Goal: Task Accomplishment & Management: Complete application form

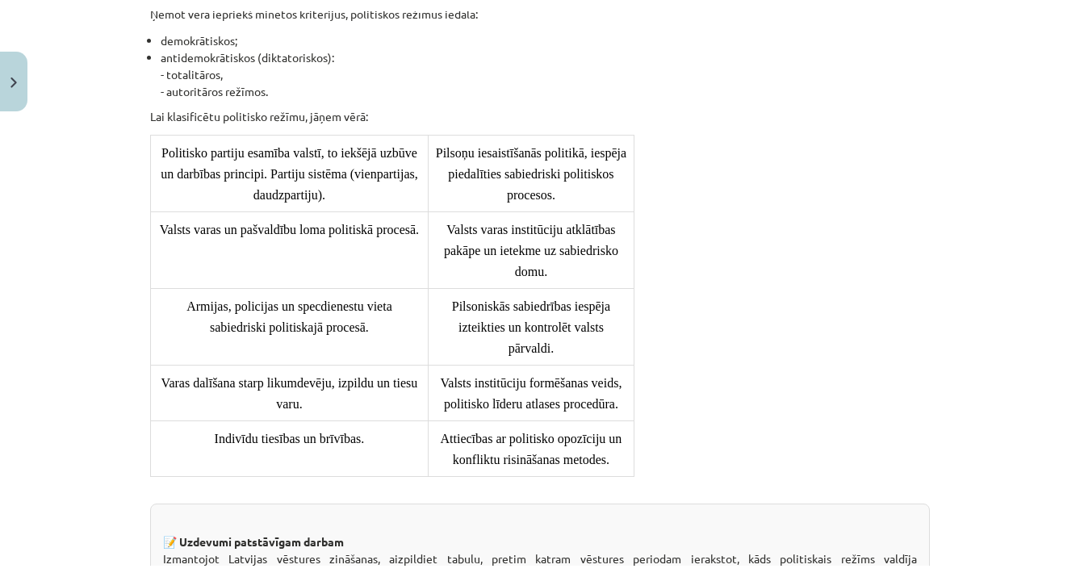
scroll to position [1387, 0]
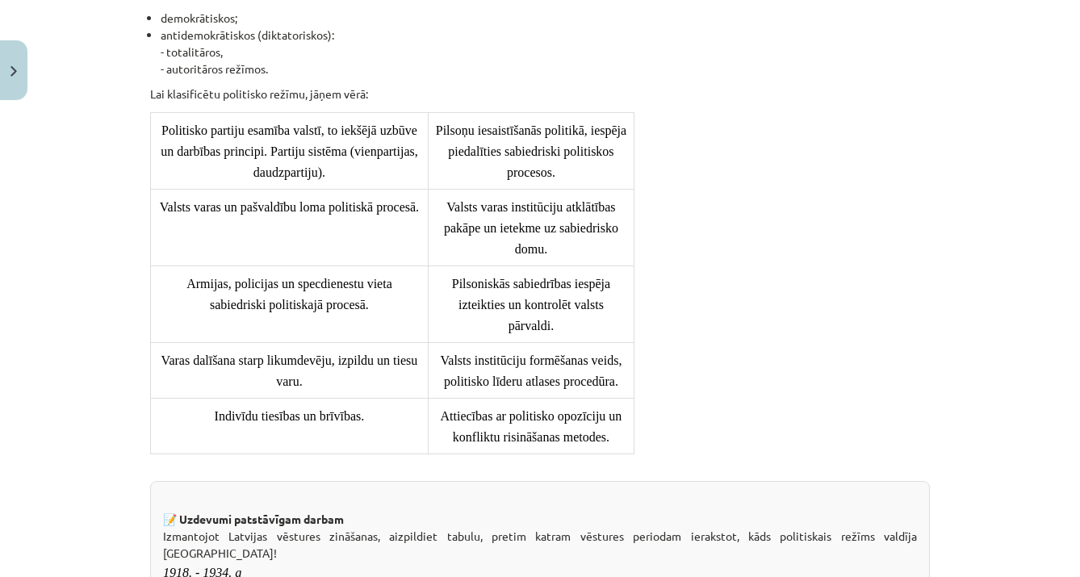
click at [19, 70] on button "Close" at bounding box center [13, 70] width 27 height 60
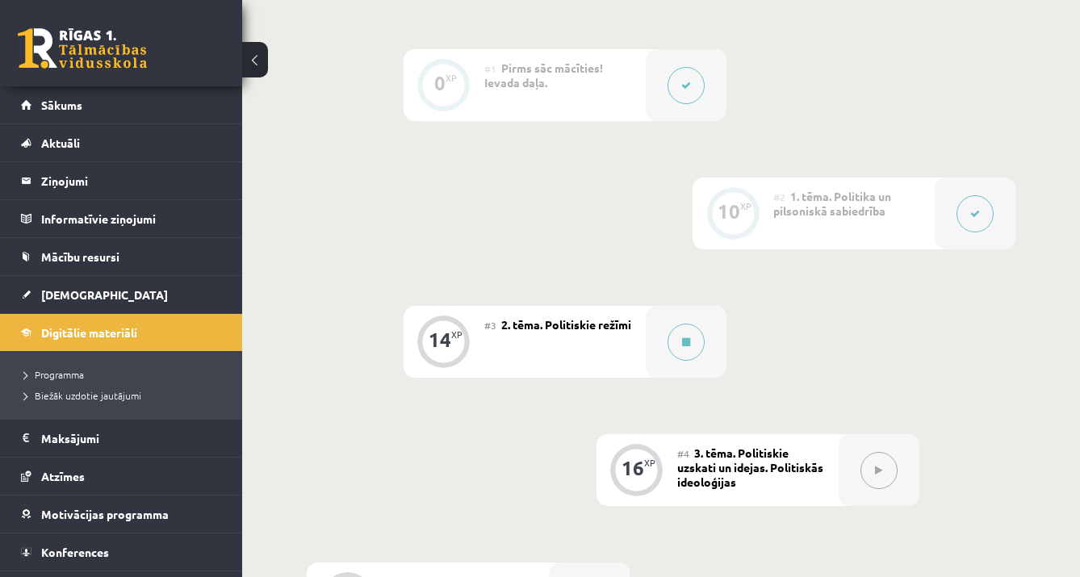
scroll to position [436, 0]
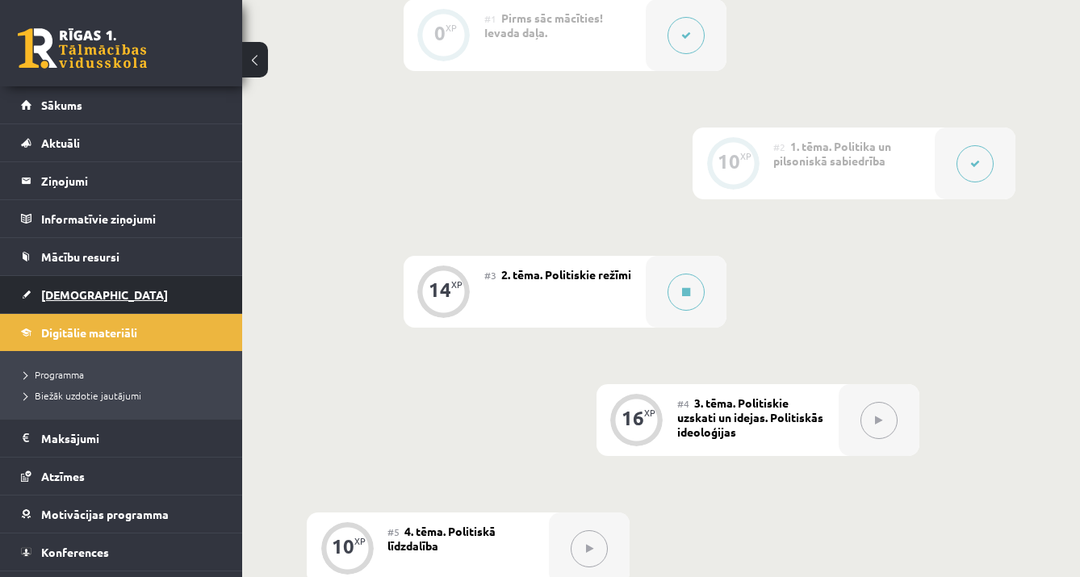
click at [90, 296] on link "[DEMOGRAPHIC_DATA]" at bounding box center [121, 294] width 201 height 37
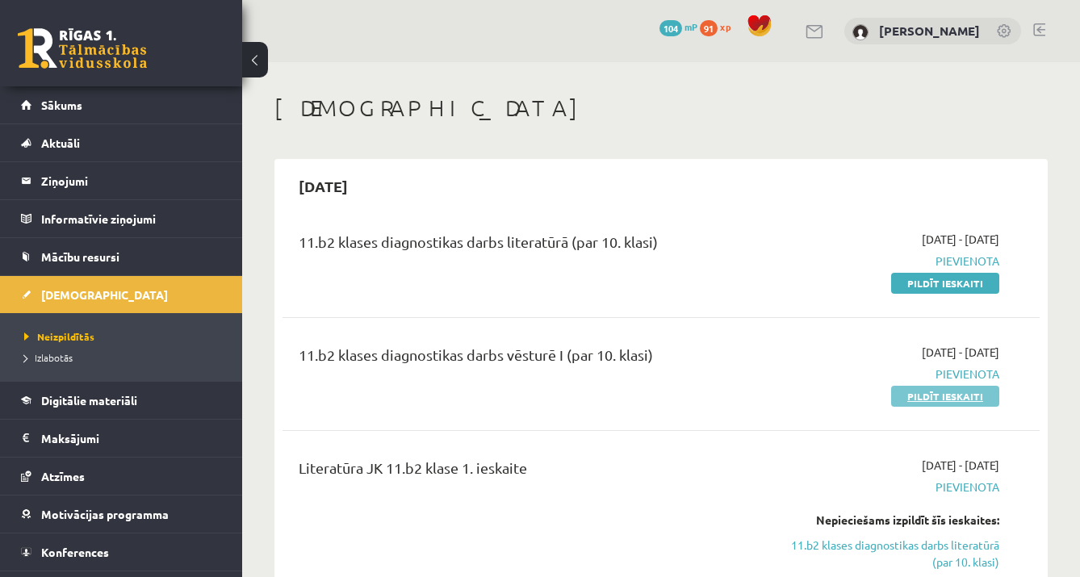
click at [941, 400] on link "Pildīt ieskaiti" at bounding box center [945, 396] width 108 height 21
click at [933, 400] on link "Pildīt ieskaiti" at bounding box center [945, 396] width 108 height 21
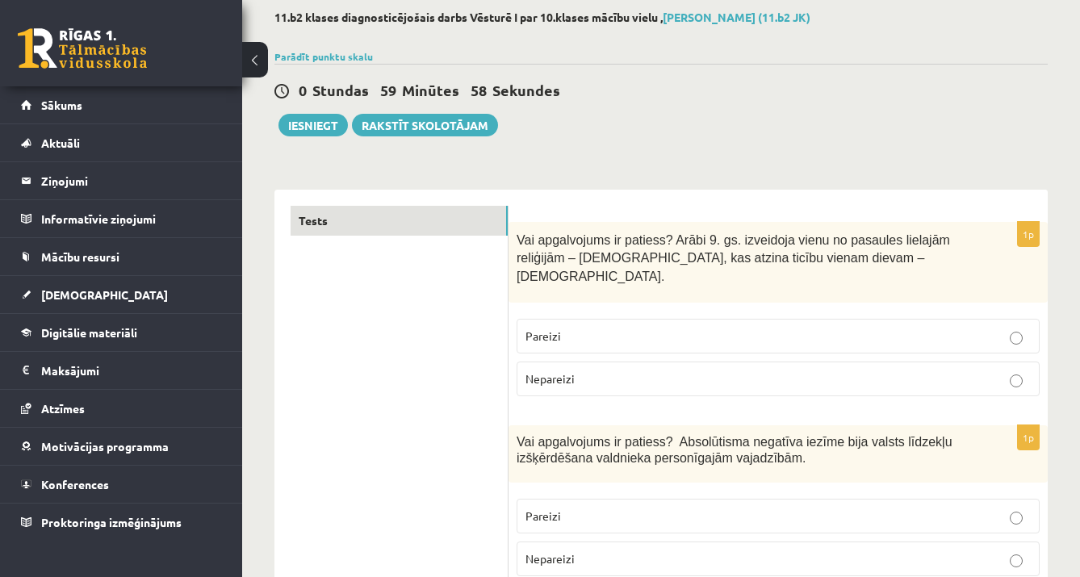
scroll to position [85, 0]
click at [656, 370] on p "Nepareizi" at bounding box center [778, 378] width 505 height 17
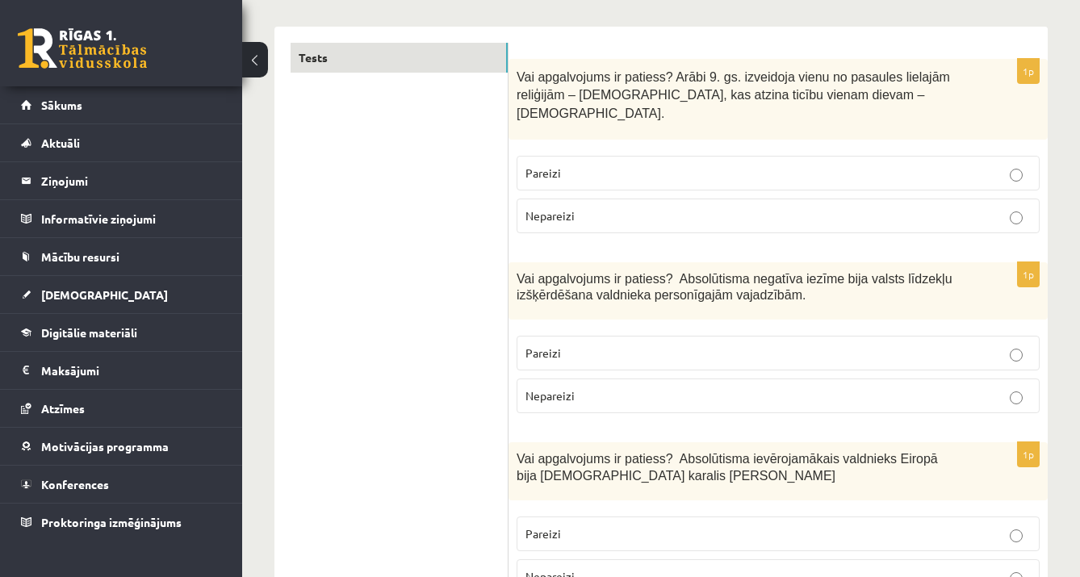
scroll to position [265, 0]
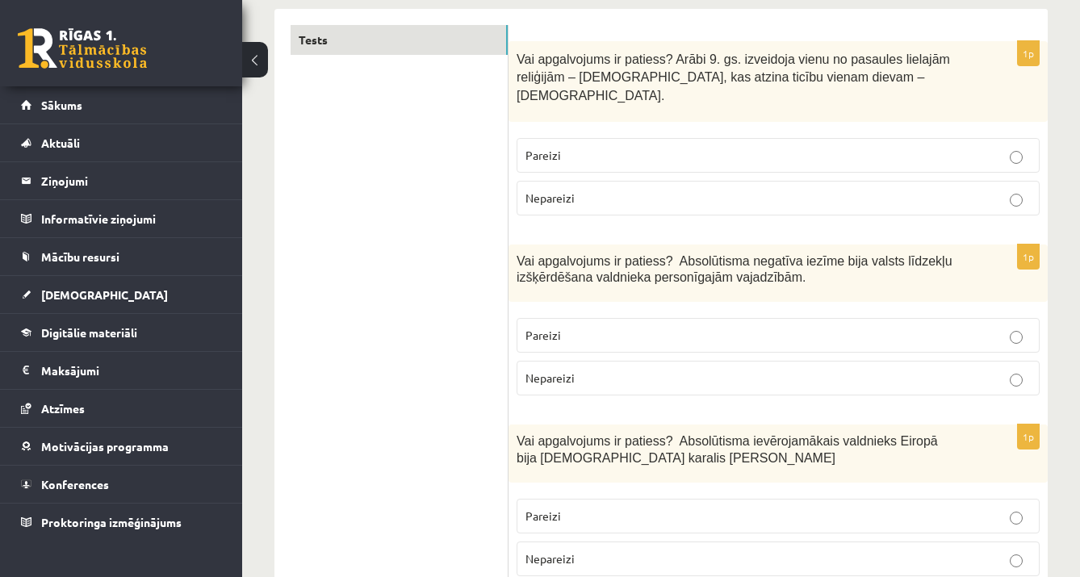
click at [812, 327] on p "Pareizi" at bounding box center [778, 335] width 505 height 17
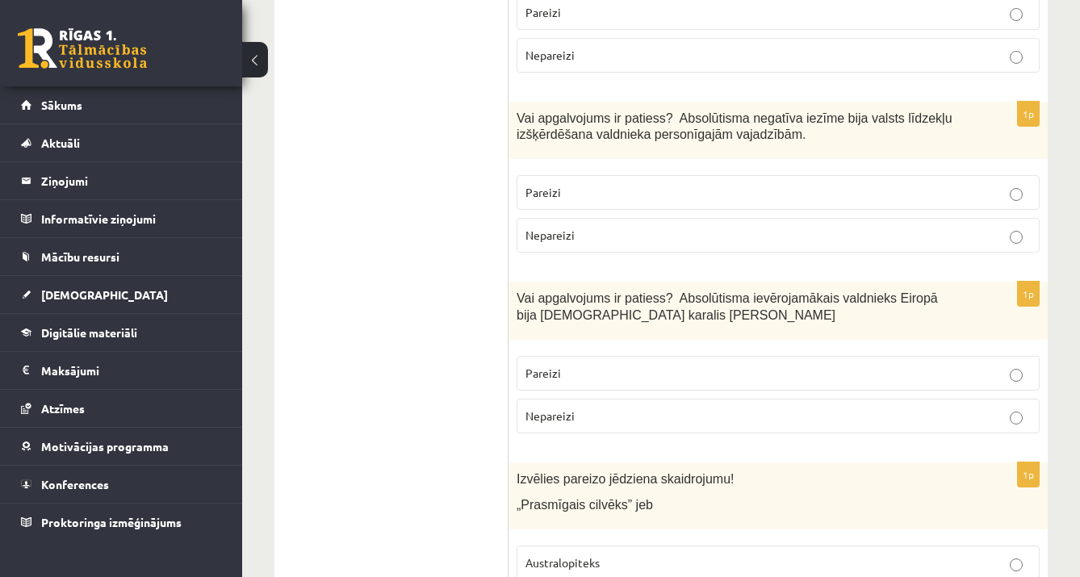
scroll to position [419, 0]
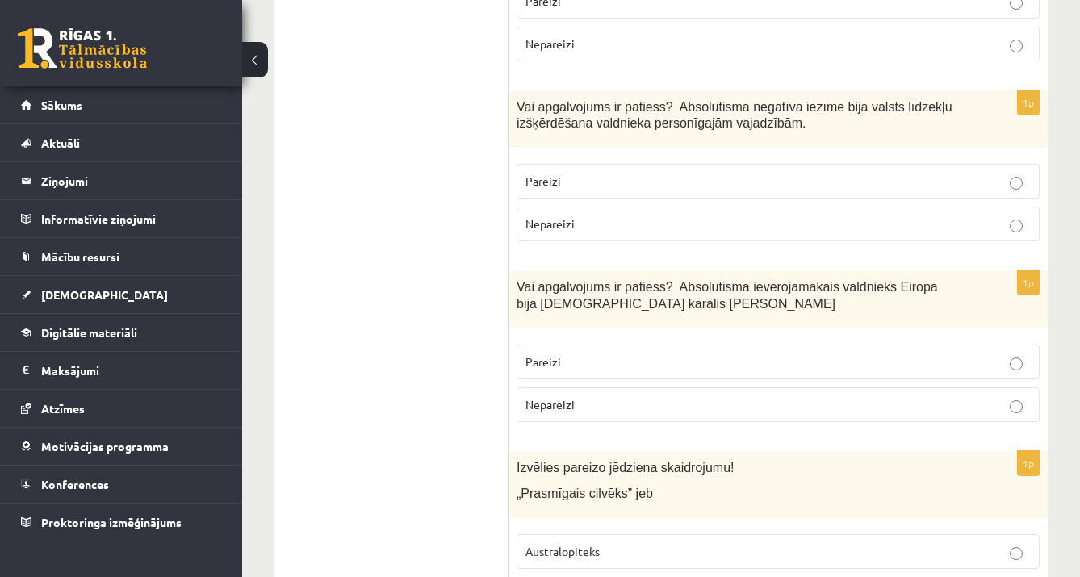
click at [759, 354] on p "Pareizi" at bounding box center [778, 362] width 505 height 17
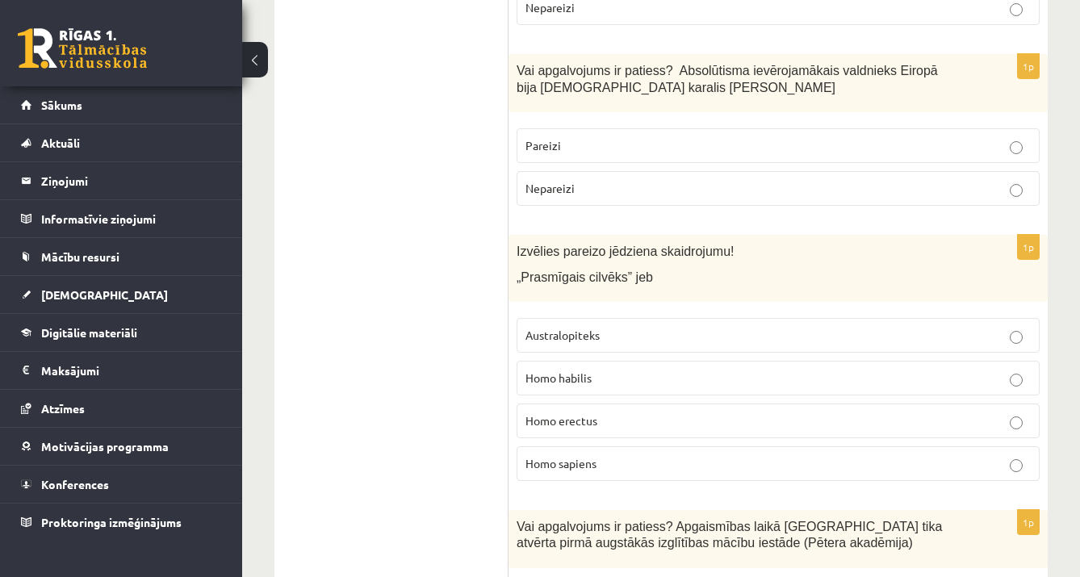
scroll to position [633, 0]
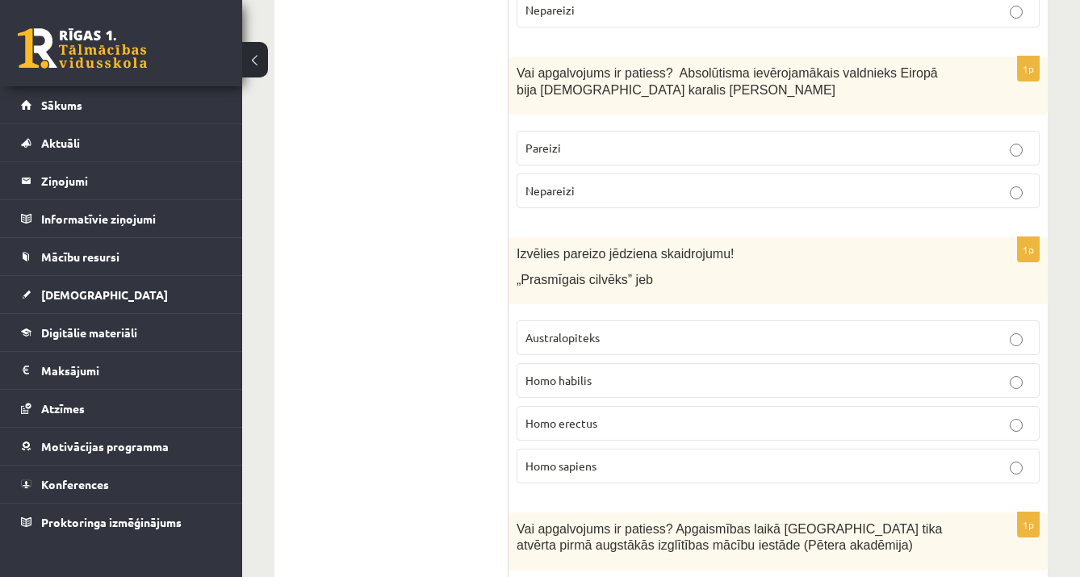
click at [716, 372] on p "Homo habilis" at bounding box center [778, 380] width 505 height 17
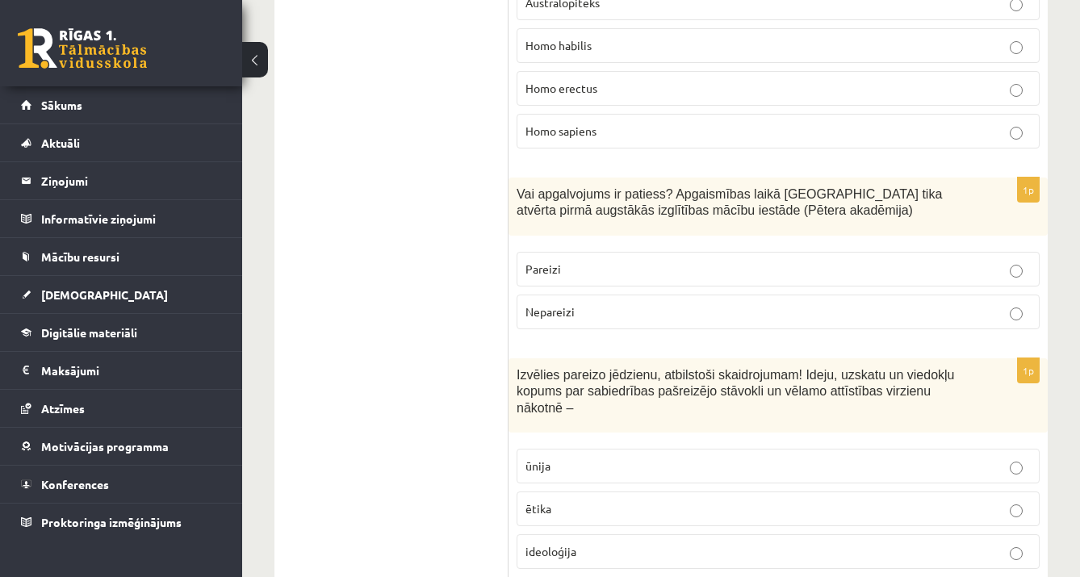
scroll to position [1000, 0]
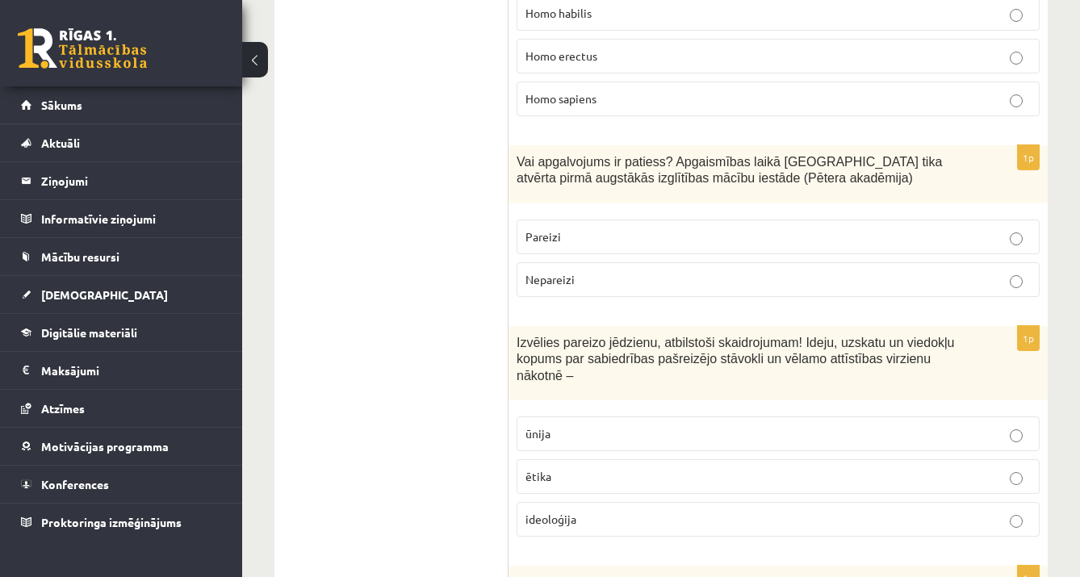
click at [743, 267] on label "Nepareizi" at bounding box center [778, 279] width 523 height 35
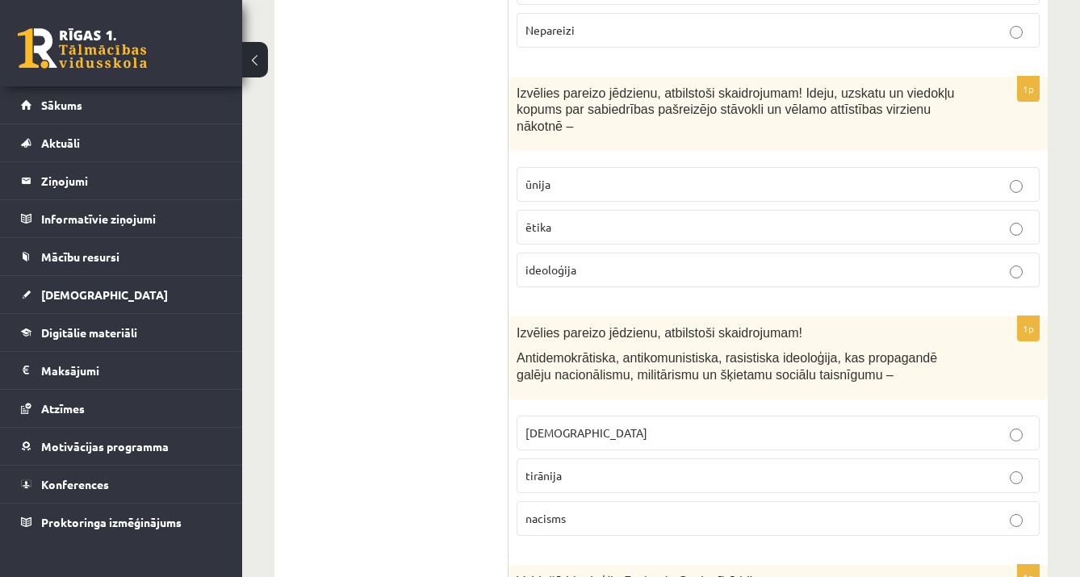
scroll to position [1250, 0]
click at [1023, 219] on p "ētika" at bounding box center [778, 227] width 505 height 17
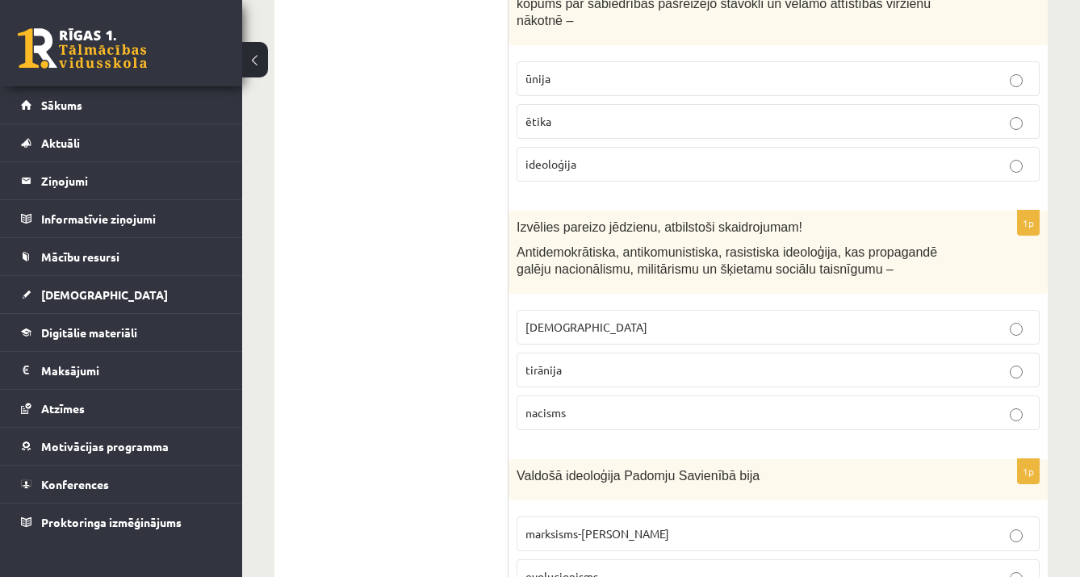
scroll to position [1358, 0]
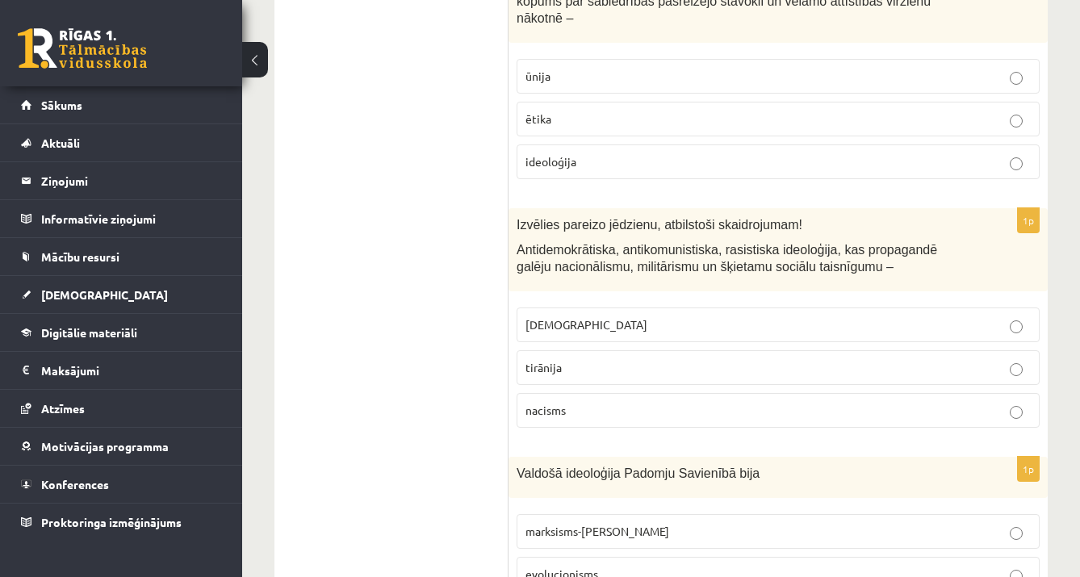
click at [679, 317] on p "fašisms" at bounding box center [778, 325] width 505 height 17
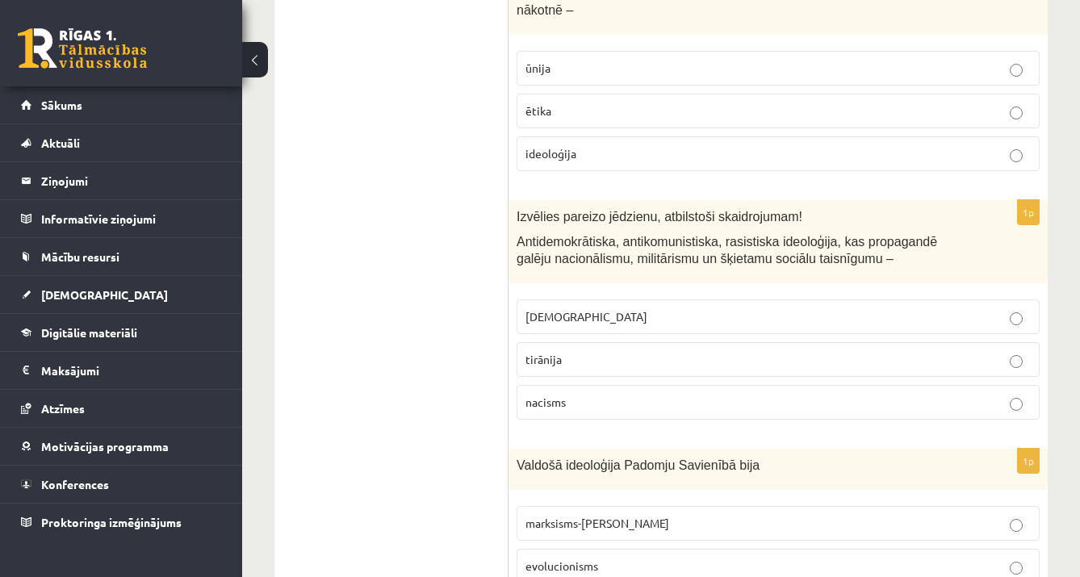
click at [659, 394] on p "nacisms" at bounding box center [778, 402] width 505 height 17
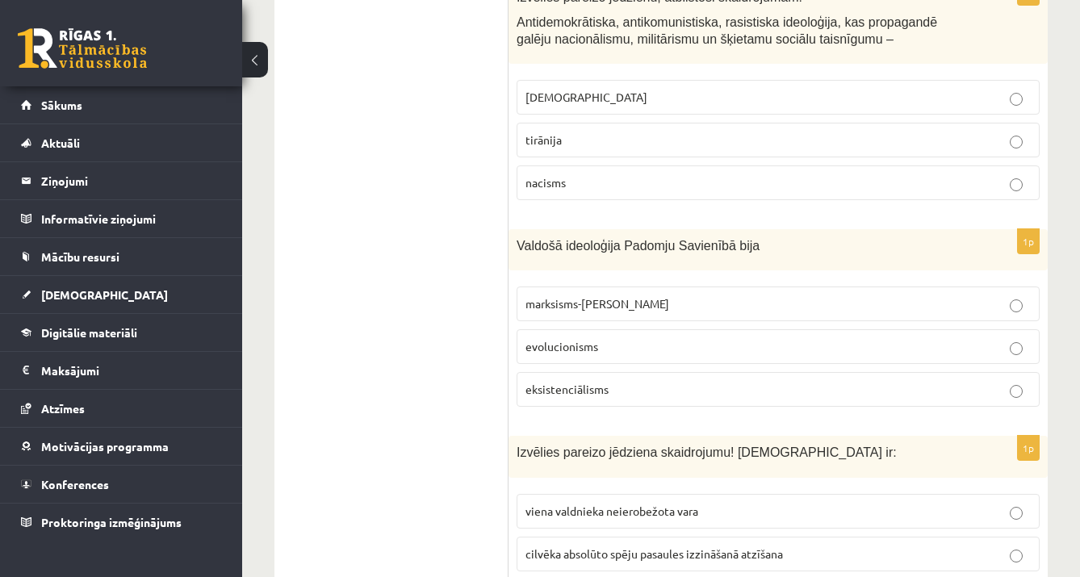
scroll to position [1598, 0]
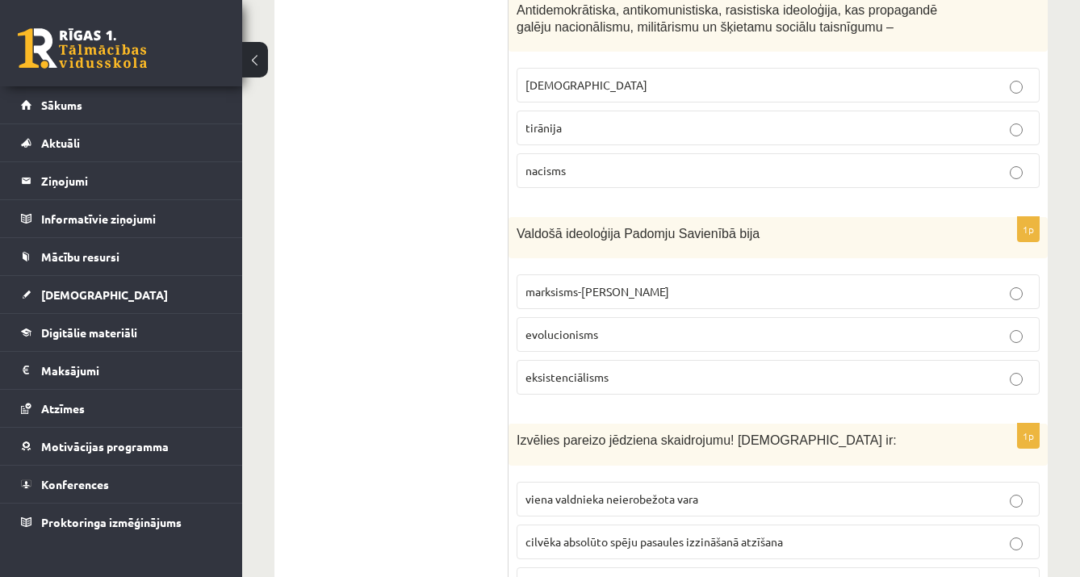
click at [709, 283] on p "marksisms-ļeņinisms" at bounding box center [778, 291] width 505 height 17
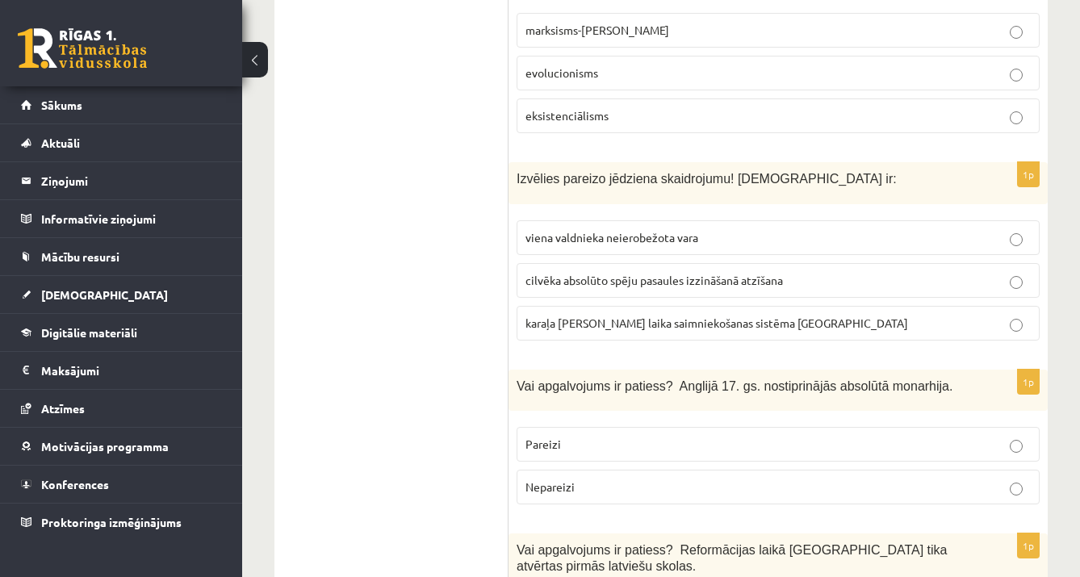
scroll to position [1862, 0]
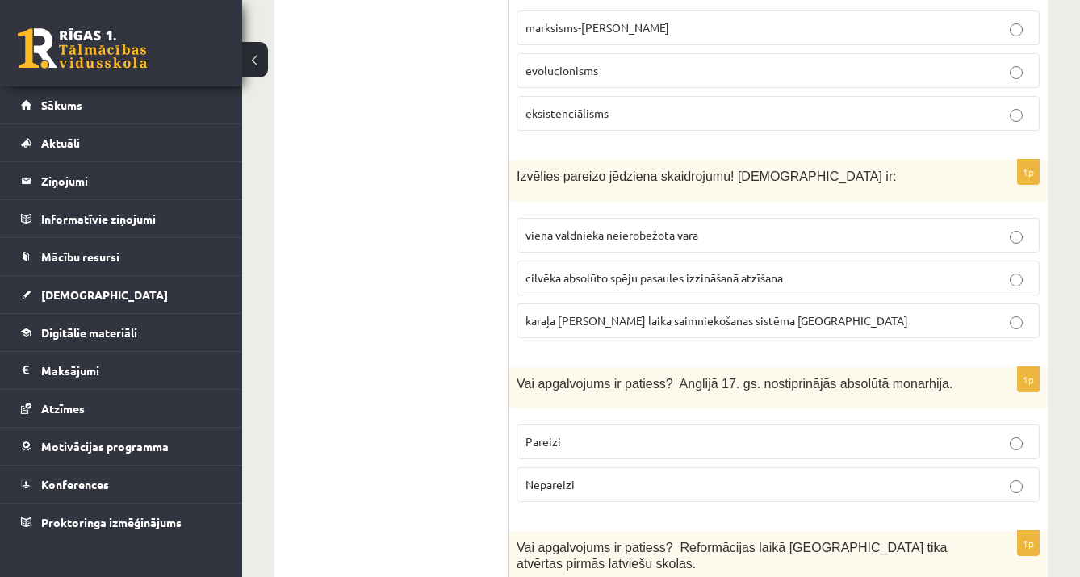
click at [530, 218] on label "viena valdnieka neierobežota vara" at bounding box center [778, 235] width 523 height 35
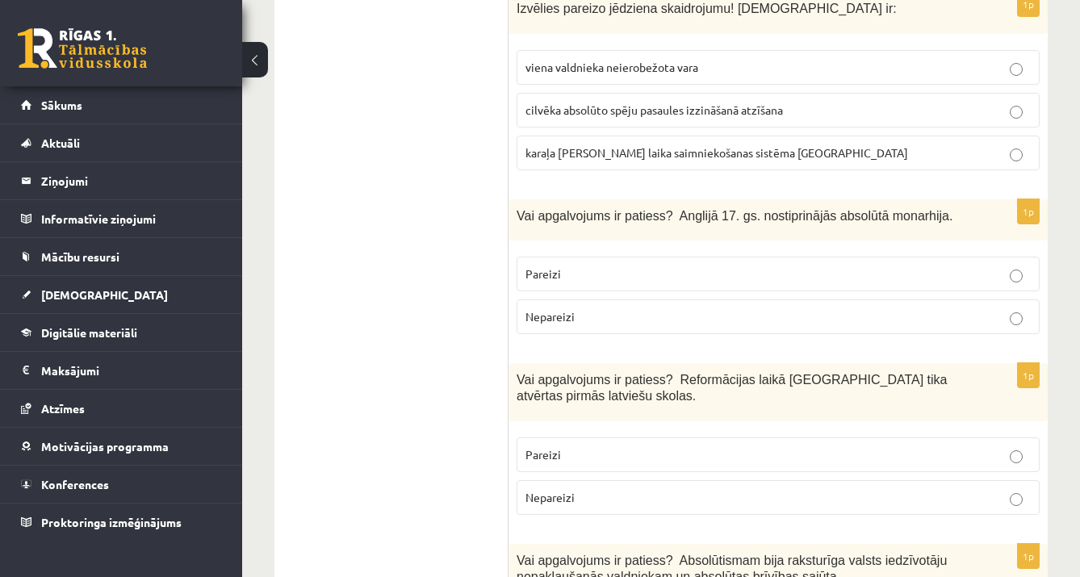
scroll to position [2031, 0]
click at [563, 308] on span "Nepareizi" at bounding box center [550, 315] width 49 height 15
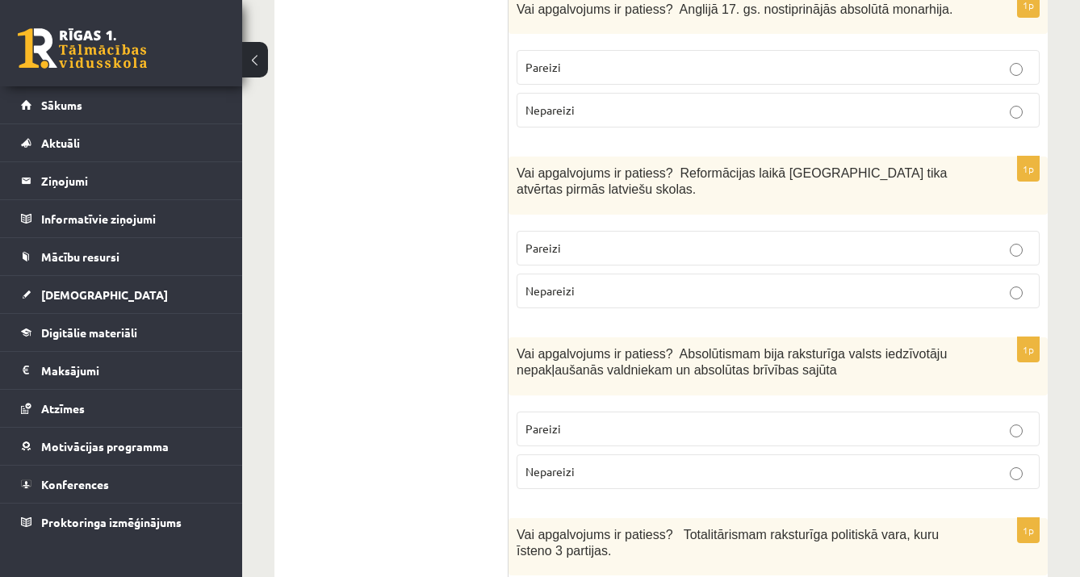
scroll to position [2244, 0]
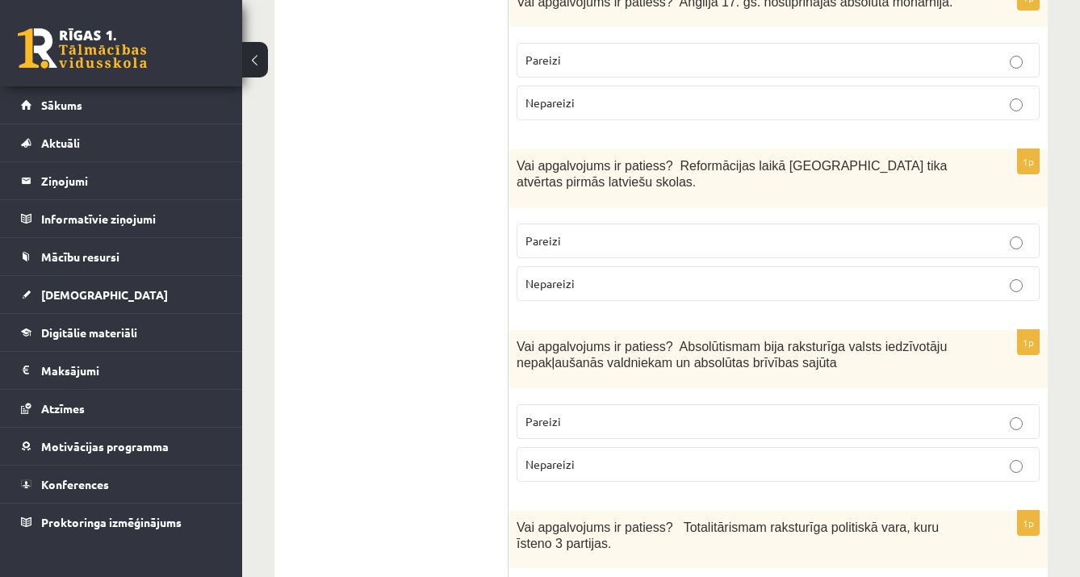
click at [572, 276] on span "Nepareizi" at bounding box center [550, 283] width 49 height 15
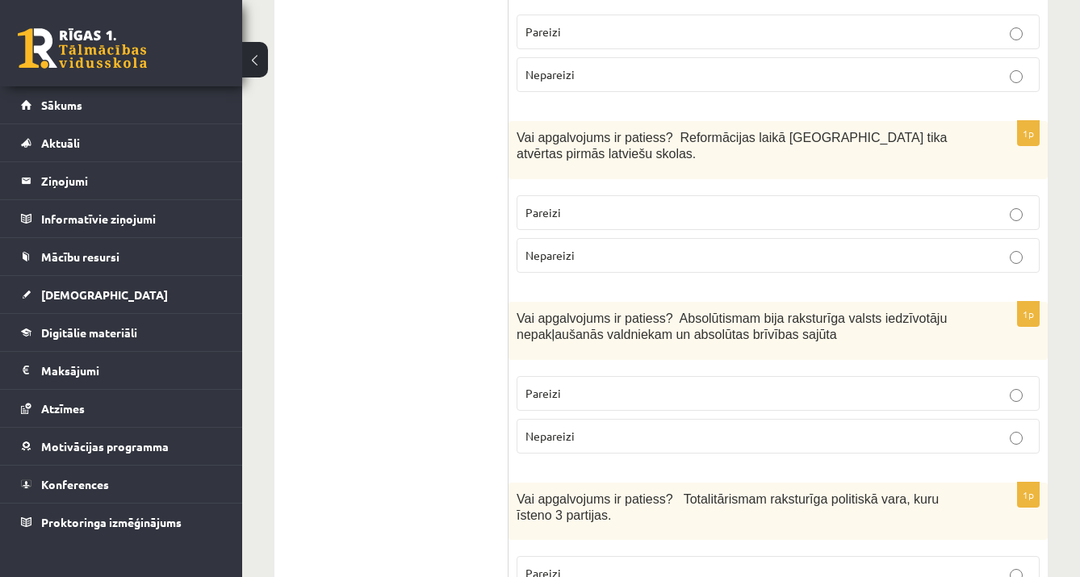
scroll to position [2272, 0]
click at [649, 428] on p "Nepareizi" at bounding box center [778, 436] width 505 height 17
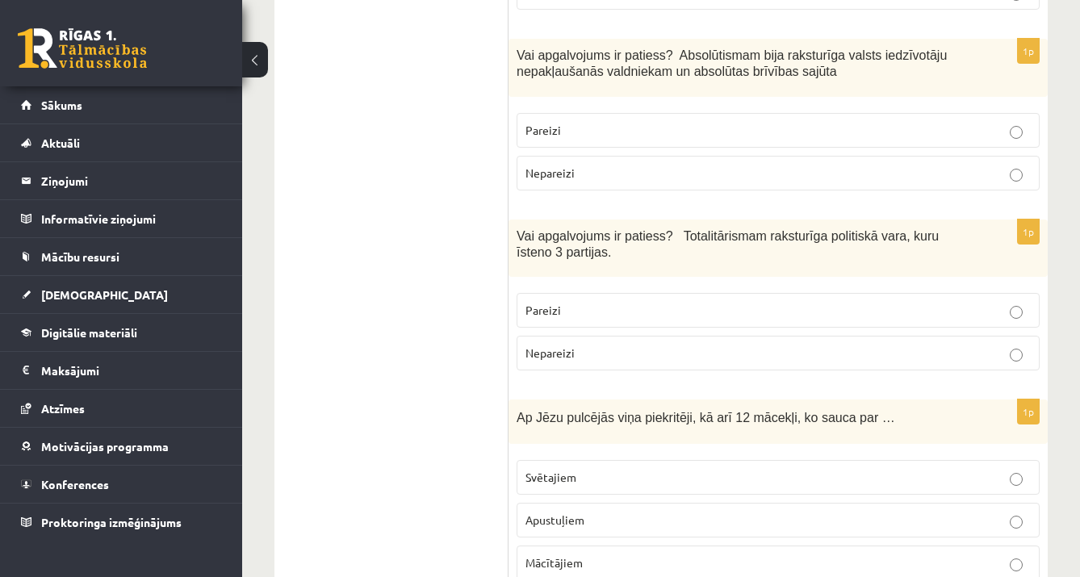
scroll to position [2553, 0]
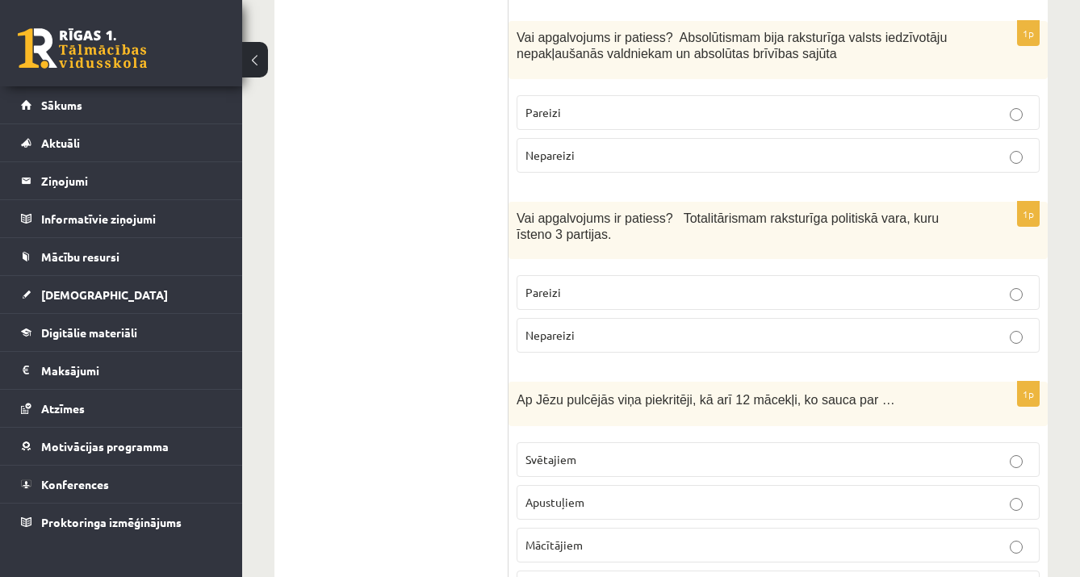
click at [654, 327] on p "Nepareizi" at bounding box center [778, 335] width 505 height 17
click at [665, 283] on fieldset "Pareizi Nepareizi" at bounding box center [778, 312] width 523 height 90
click at [667, 284] on p "Pareizi" at bounding box center [778, 292] width 505 height 17
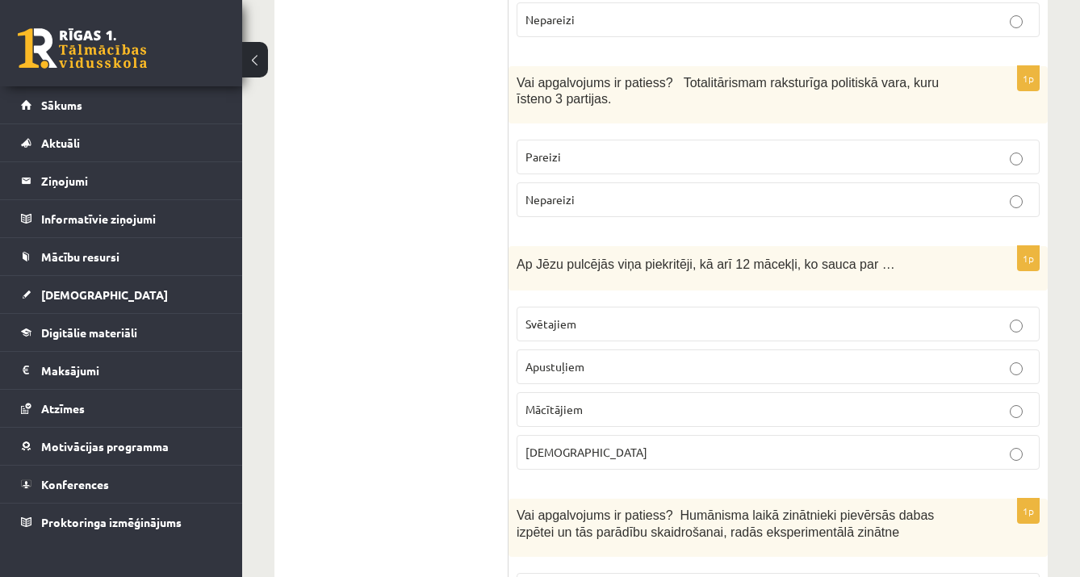
scroll to position [2696, 0]
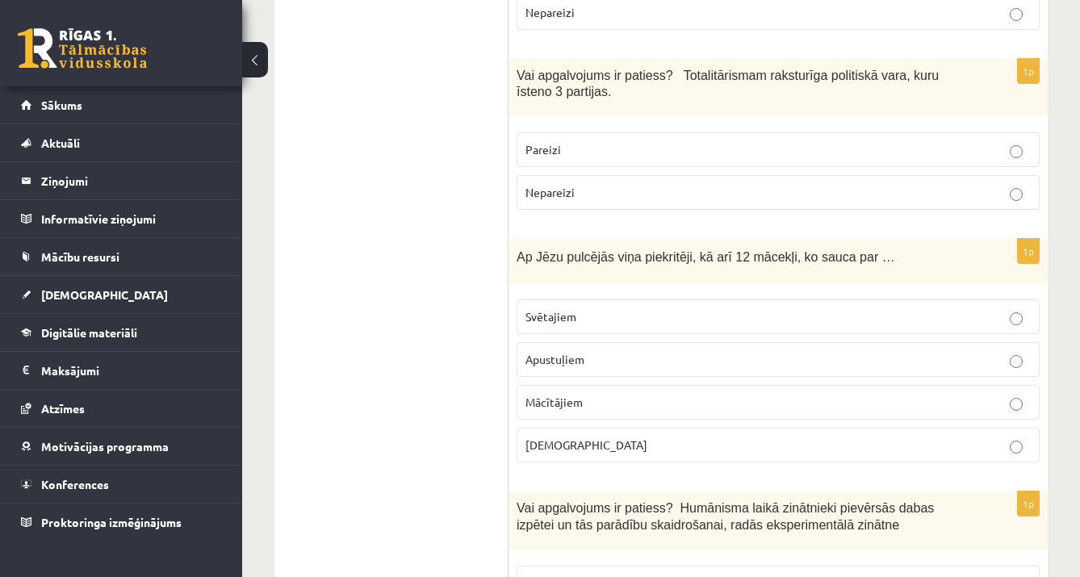
click at [862, 175] on label "Nepareizi" at bounding box center [778, 192] width 523 height 35
click at [667, 342] on label "Apustuļiem" at bounding box center [778, 359] width 523 height 35
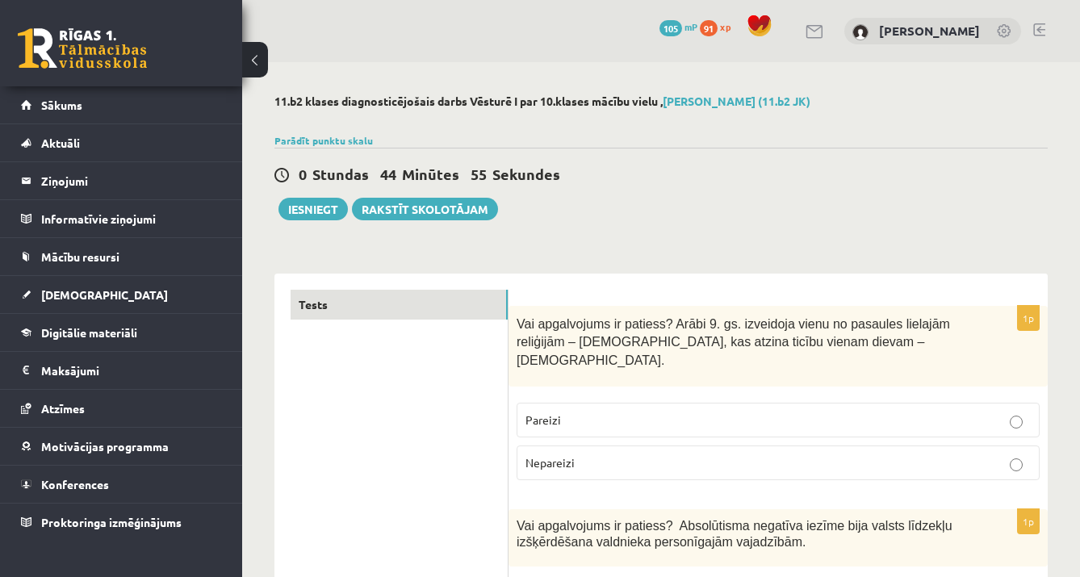
scroll to position [0, 0]
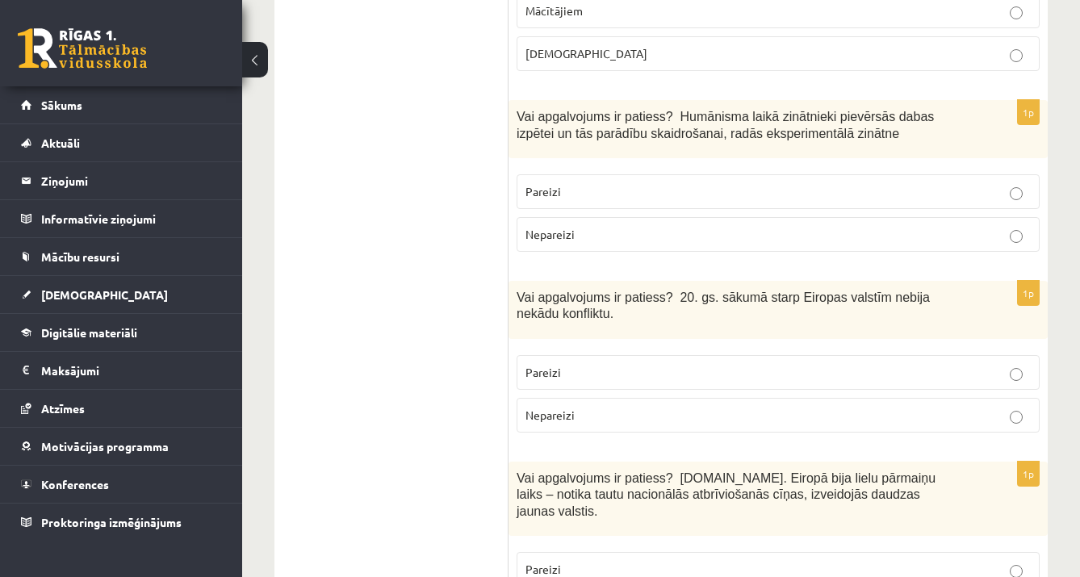
scroll to position [3098, 0]
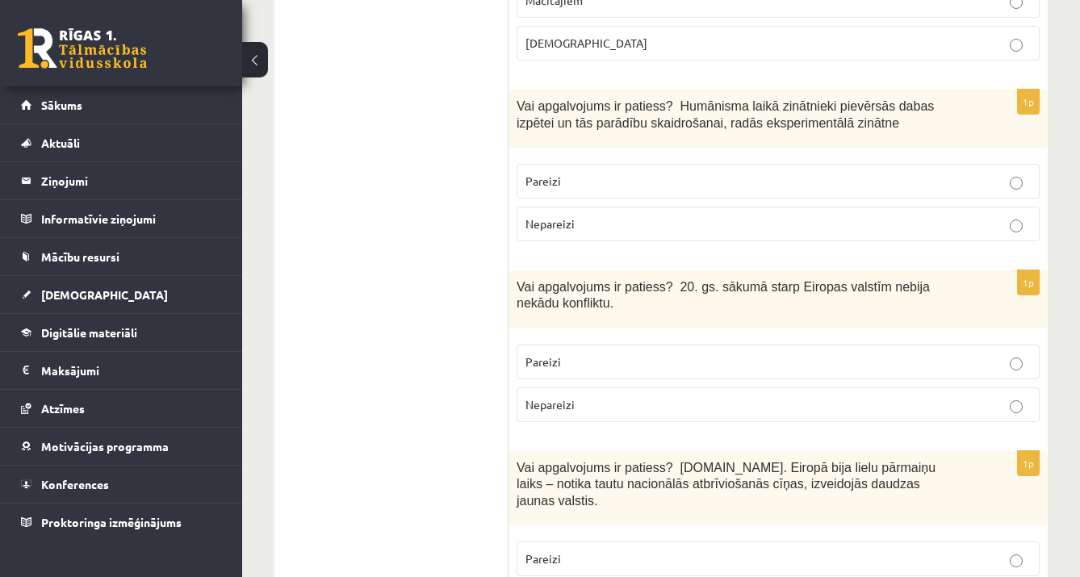
click at [777, 216] on p "Nepareizi" at bounding box center [778, 224] width 505 height 17
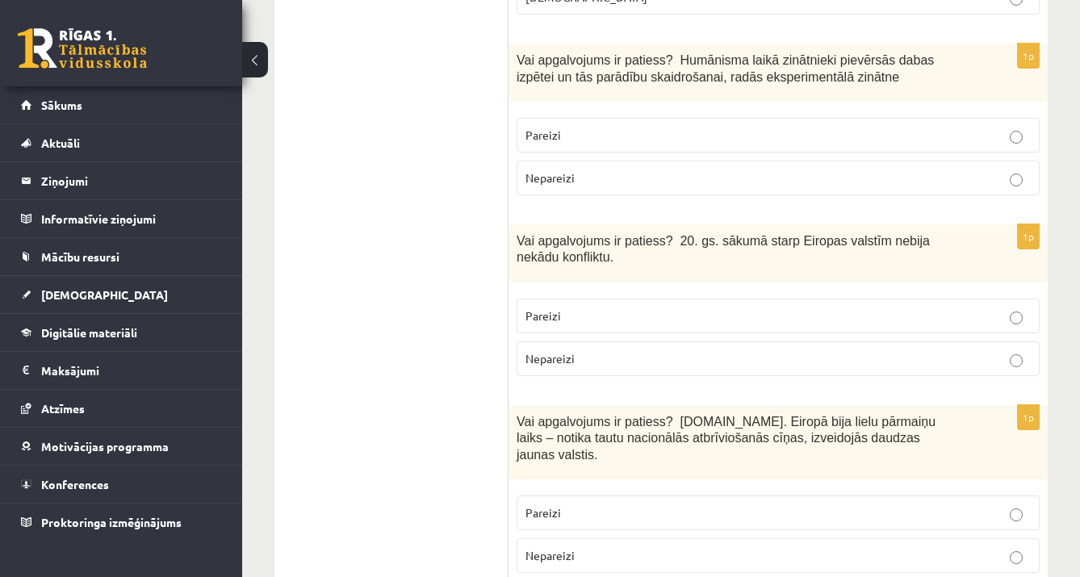
scroll to position [3147, 0]
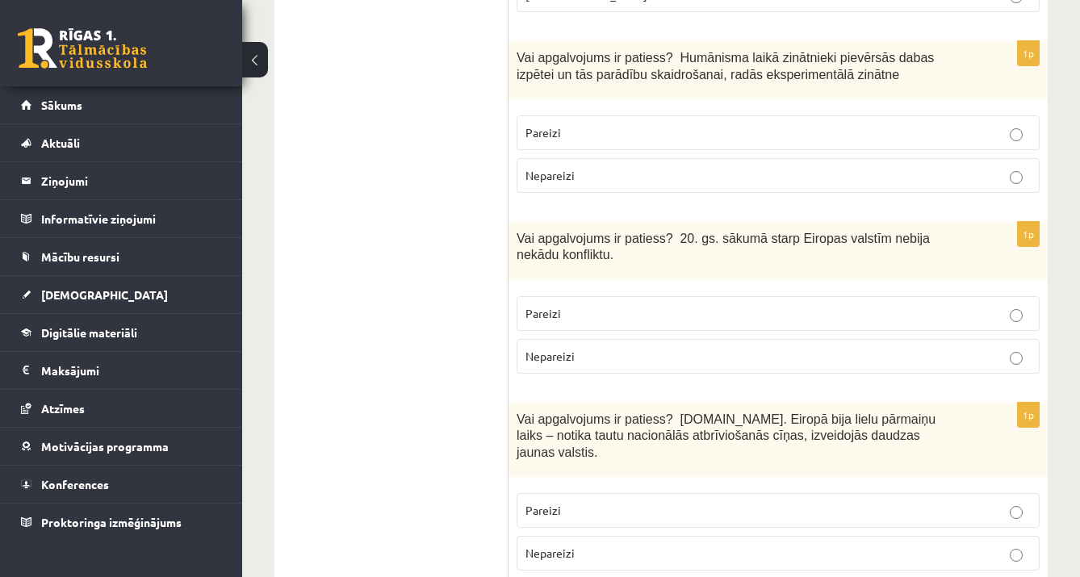
click at [748, 348] on p "Nepareizi" at bounding box center [778, 356] width 505 height 17
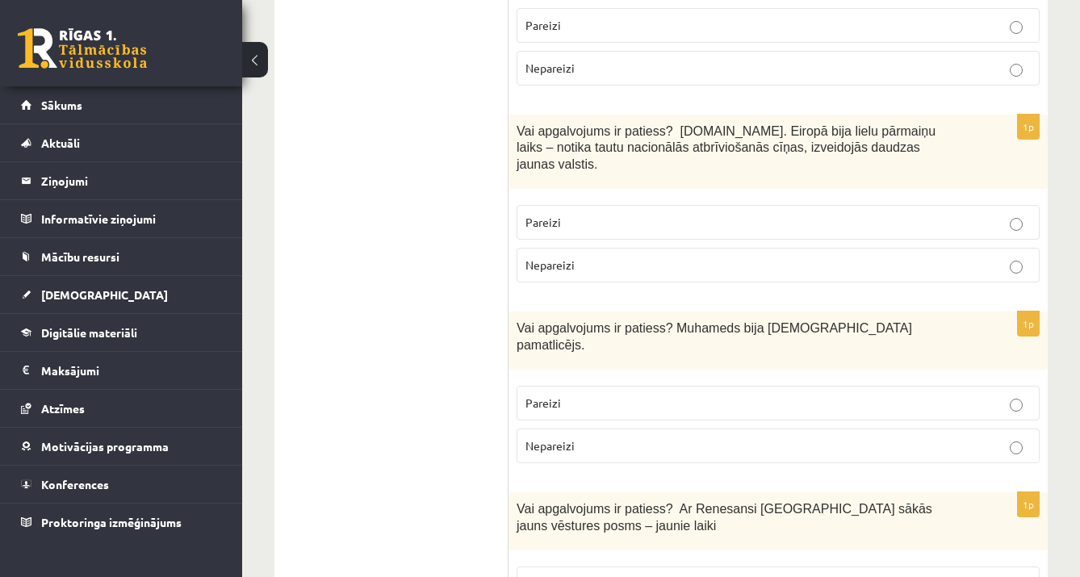
scroll to position [3436, 0]
click at [777, 196] on fieldset "Pareizi Nepareizi" at bounding box center [778, 241] width 523 height 90
click at [769, 213] on p "Pareizi" at bounding box center [778, 221] width 505 height 17
click at [836, 394] on p "Pareizi" at bounding box center [778, 402] width 505 height 17
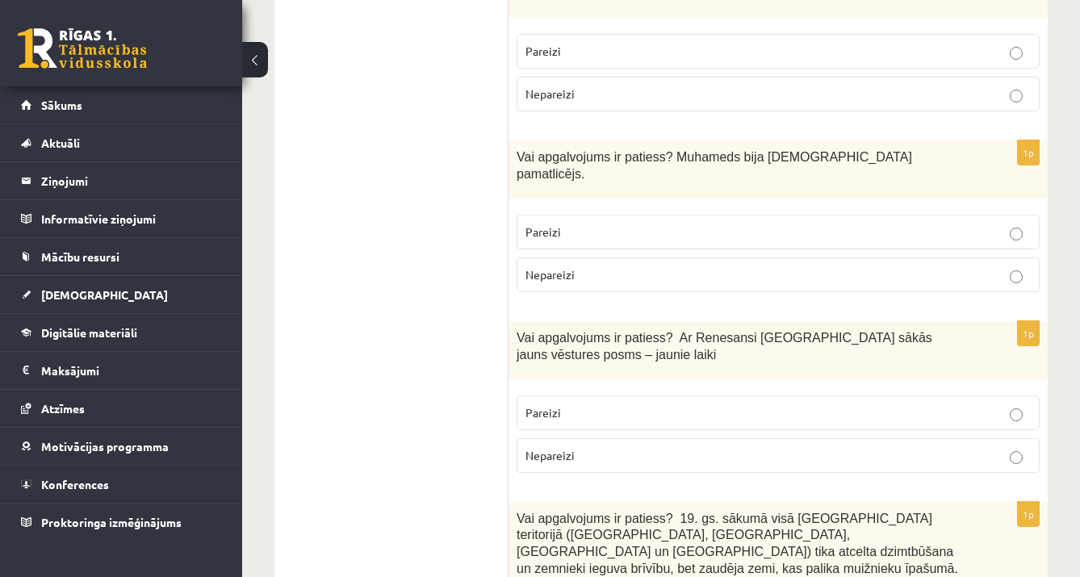
scroll to position [3611, 0]
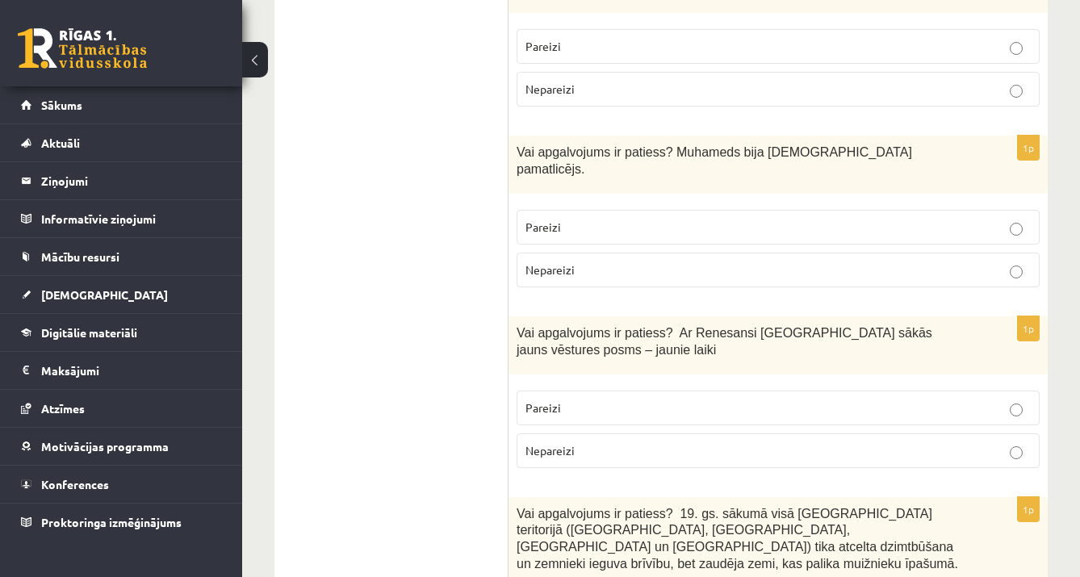
click at [757, 391] on label "Pareizi" at bounding box center [778, 408] width 523 height 35
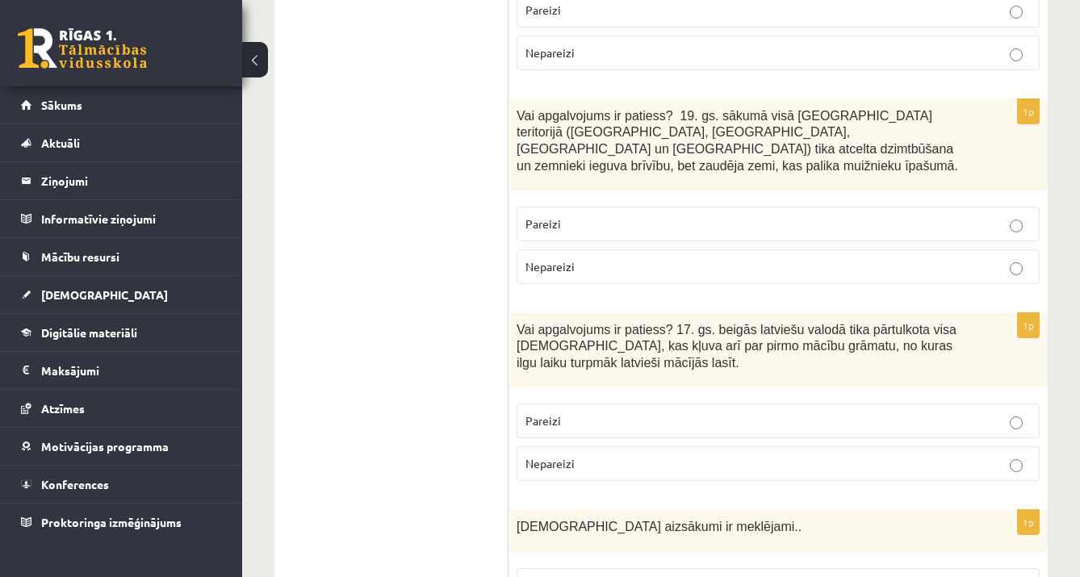
scroll to position [4013, 0]
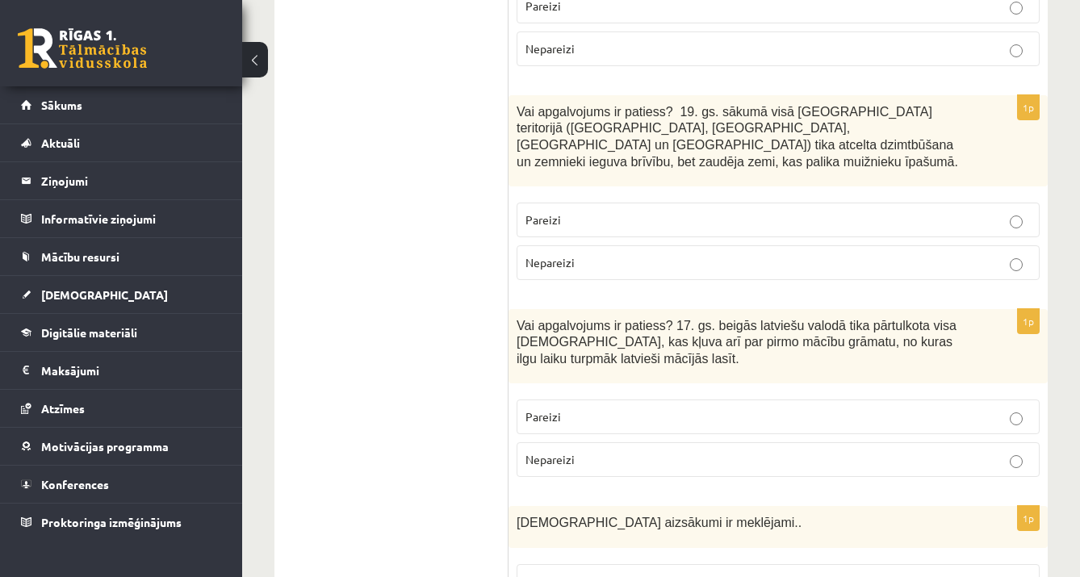
click at [673, 245] on label "Nepareizi" at bounding box center [778, 262] width 523 height 35
click at [690, 409] on p "Pareizi" at bounding box center [778, 417] width 505 height 17
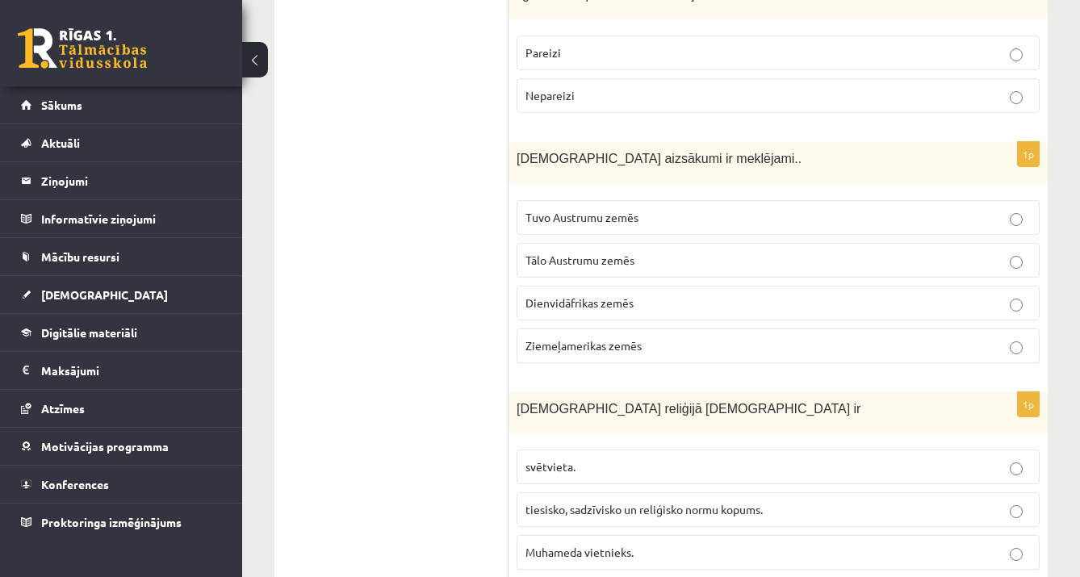
scroll to position [4383, 0]
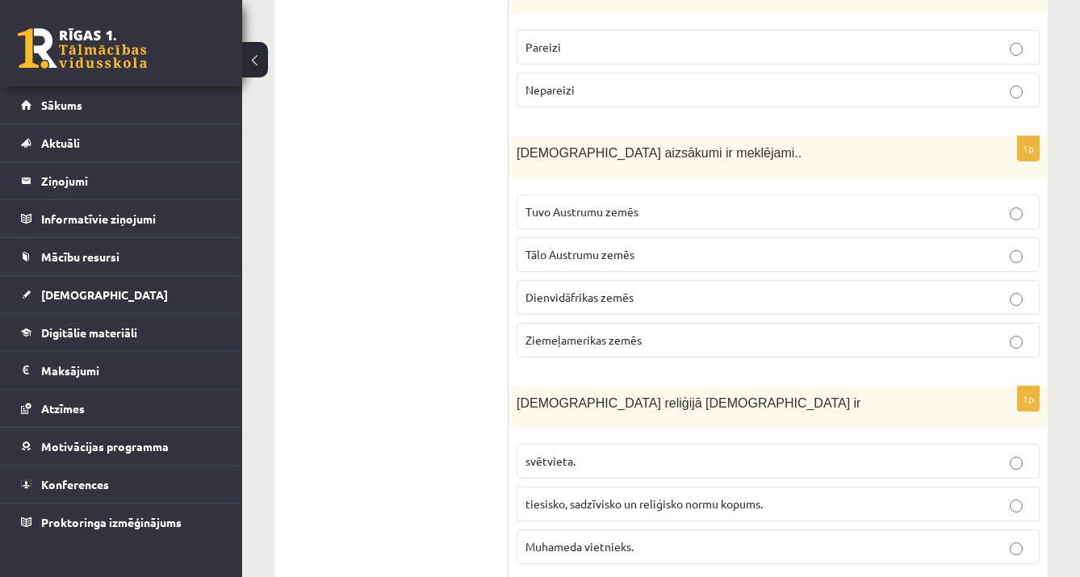
click at [677, 195] on label "Tuvo Austrumu zemēs" at bounding box center [778, 212] width 523 height 35
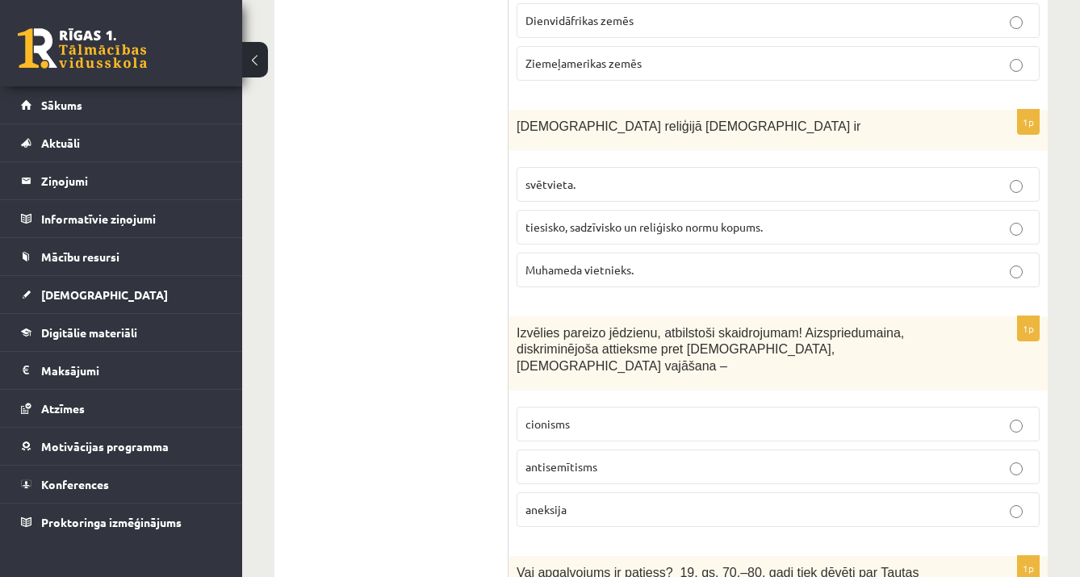
scroll to position [4665, 0]
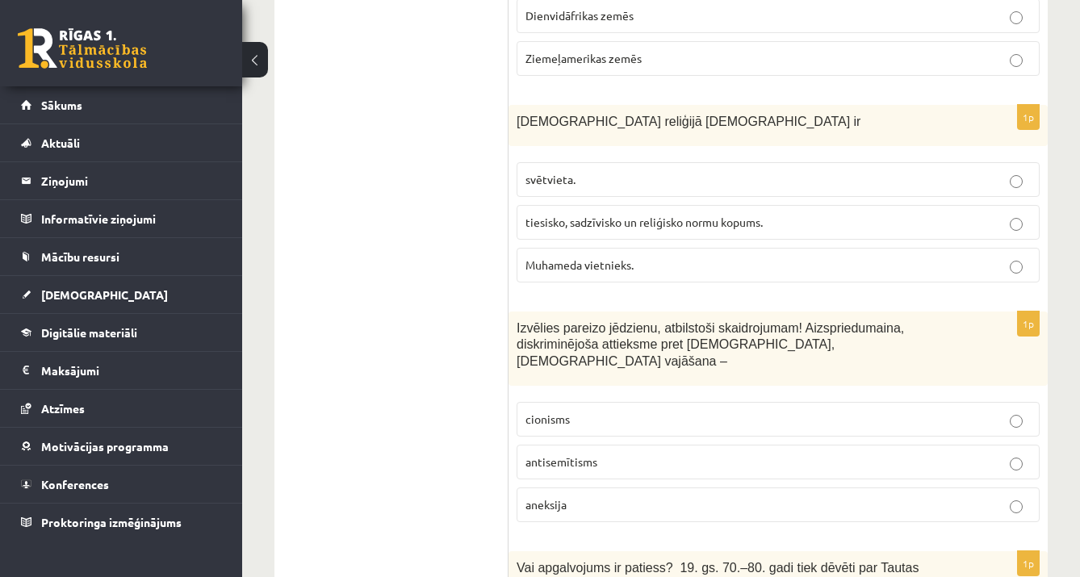
click at [693, 214] on p "tiesisko, sadzīvisko un reliģisko normu kopums." at bounding box center [778, 222] width 505 height 17
click at [644, 445] on label "antisemītisms" at bounding box center [778, 462] width 523 height 35
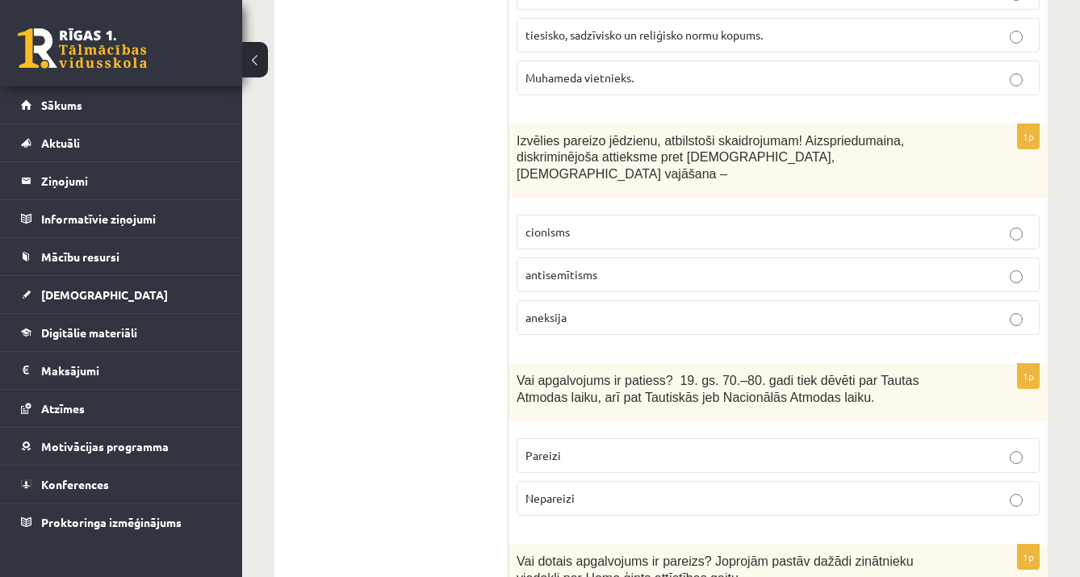
scroll to position [4861, 0]
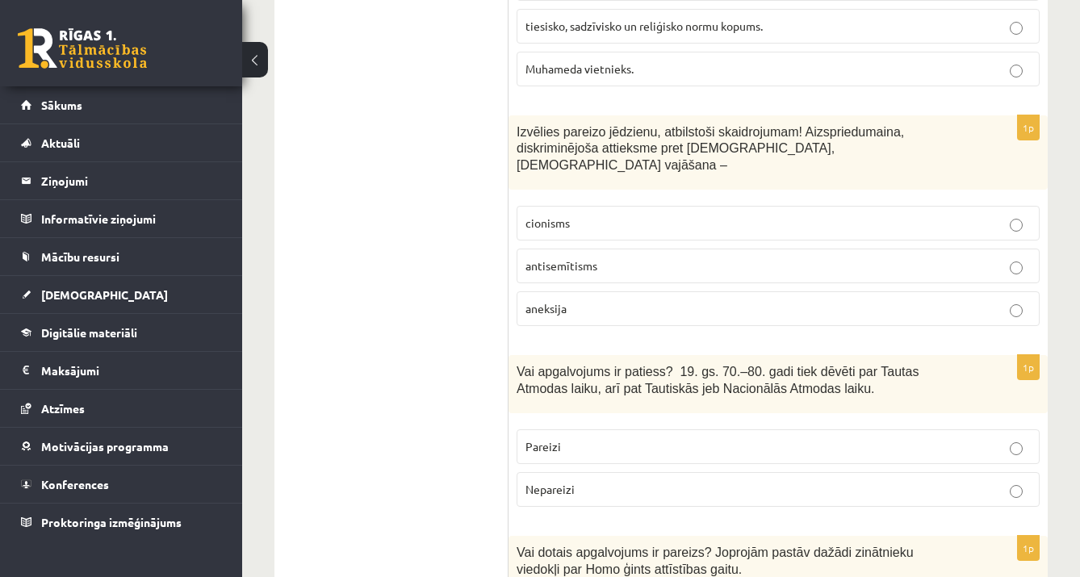
click at [644, 438] on p "Pareizi" at bounding box center [778, 446] width 505 height 17
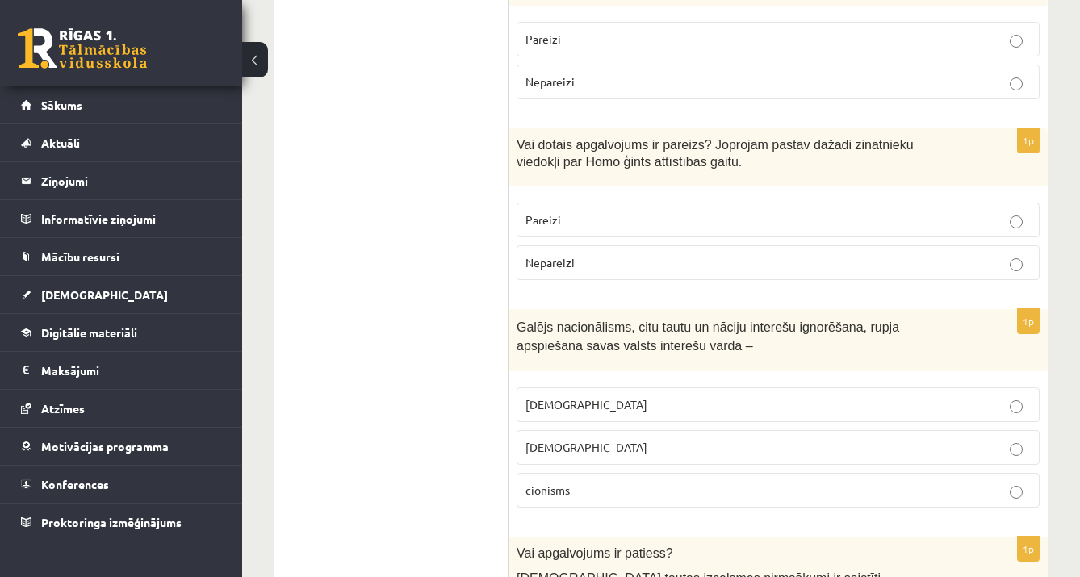
scroll to position [5286, 0]
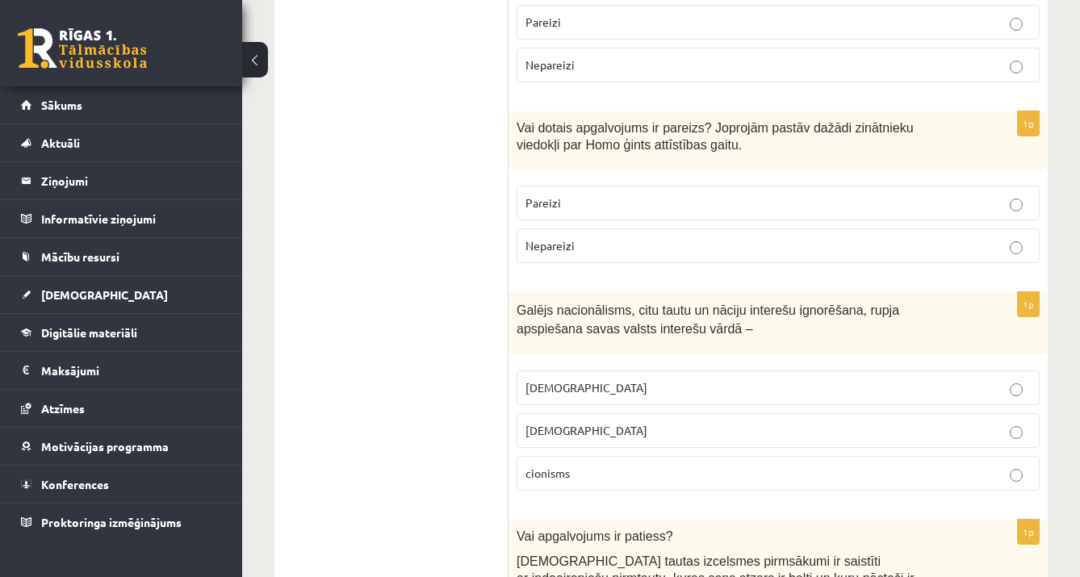
click at [773, 195] on p "Pareizi" at bounding box center [778, 203] width 505 height 17
click at [797, 380] on p "šovinisms" at bounding box center [778, 388] width 505 height 17
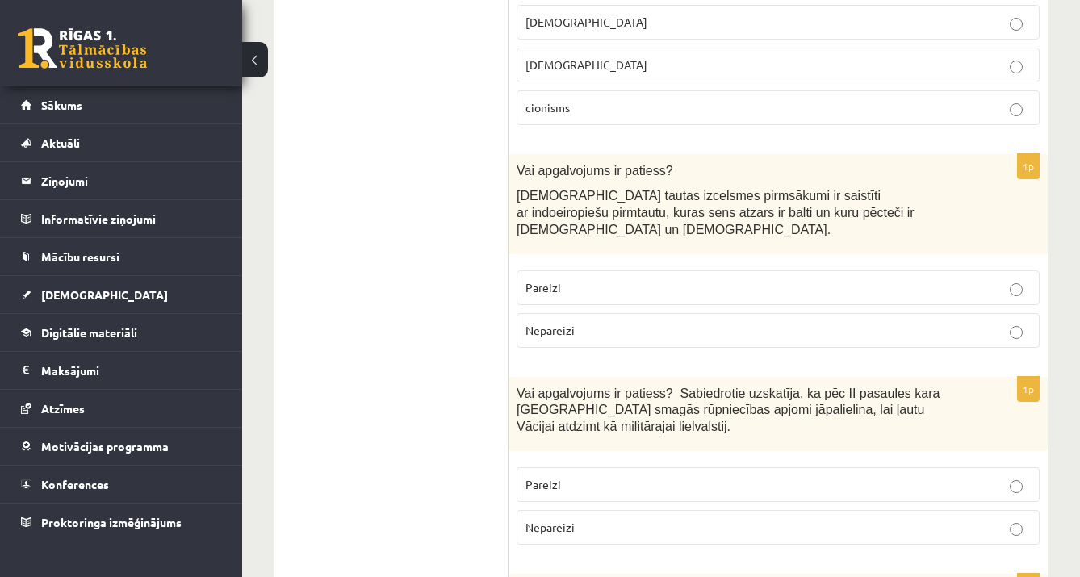
scroll to position [5655, 0]
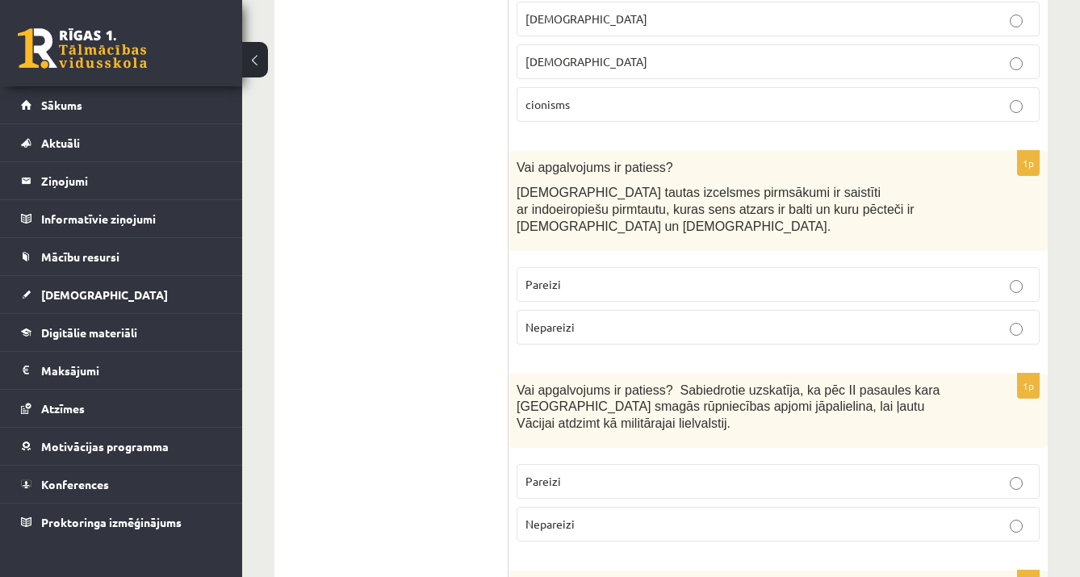
click at [658, 276] on p "Pareizi" at bounding box center [778, 284] width 505 height 17
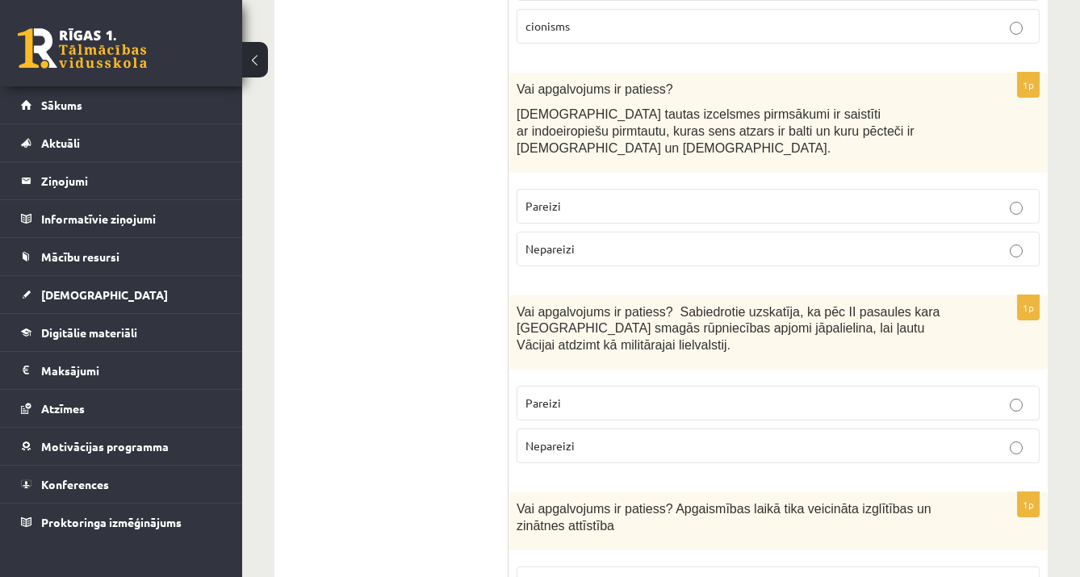
scroll to position [5732, 0]
click at [841, 438] on p "Nepareizi" at bounding box center [778, 446] width 505 height 17
click at [743, 577] on p "Pareizi" at bounding box center [778, 585] width 505 height 17
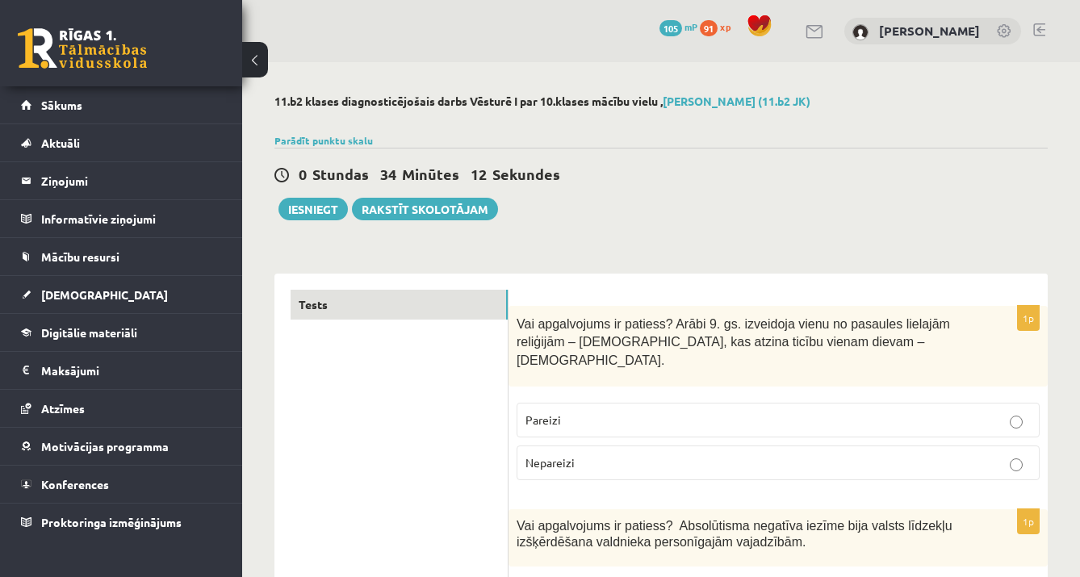
scroll to position [0, 0]
click at [332, 213] on button "Iesniegt" at bounding box center [313, 209] width 69 height 23
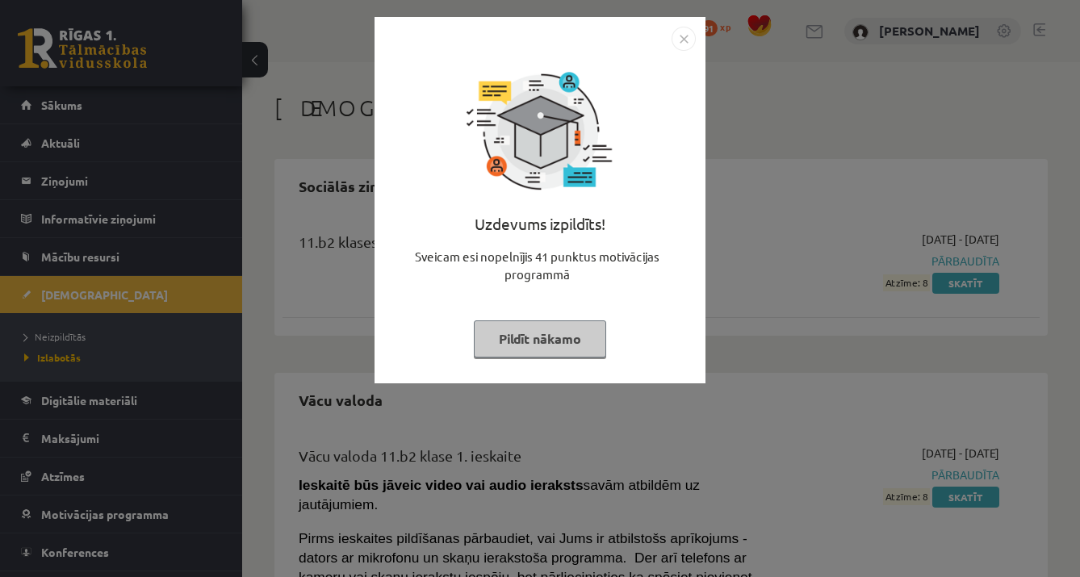
click at [551, 346] on button "Pildīt nākamo" at bounding box center [540, 339] width 132 height 37
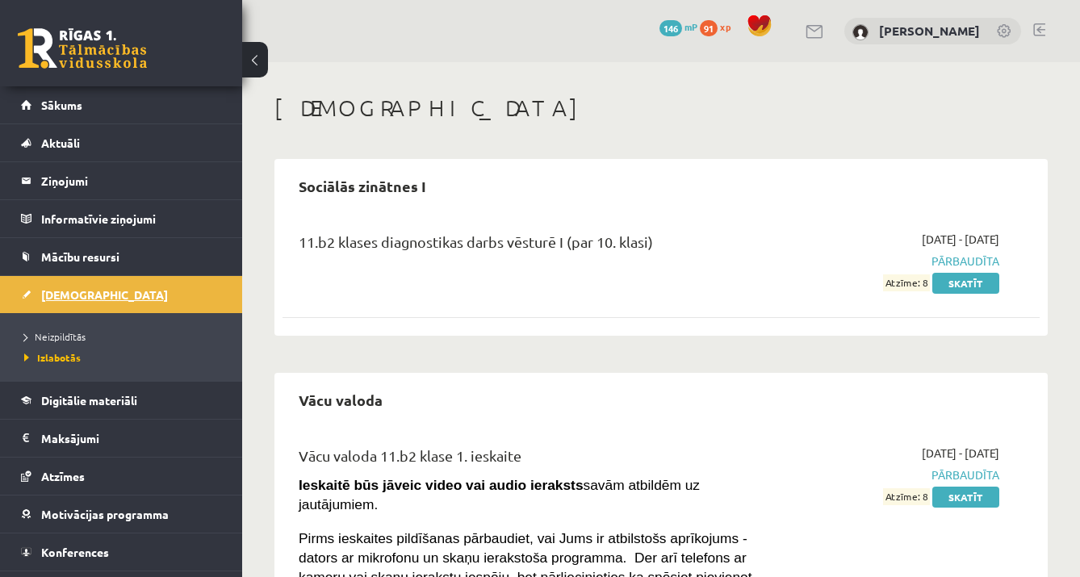
click at [75, 285] on link "[DEMOGRAPHIC_DATA]" at bounding box center [121, 294] width 201 height 37
